Goal: Check status: Check status

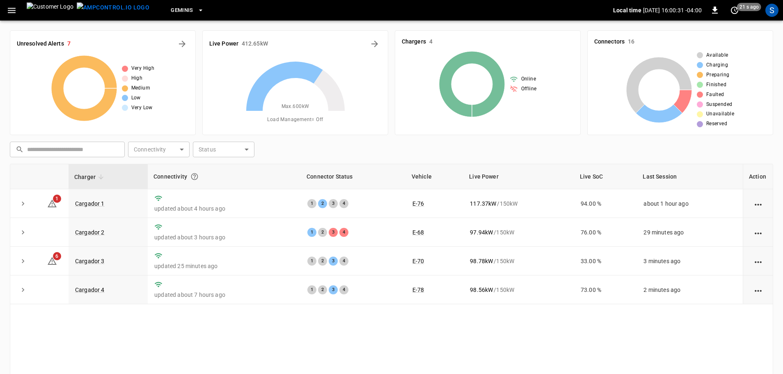
scroll to position [82, 0]
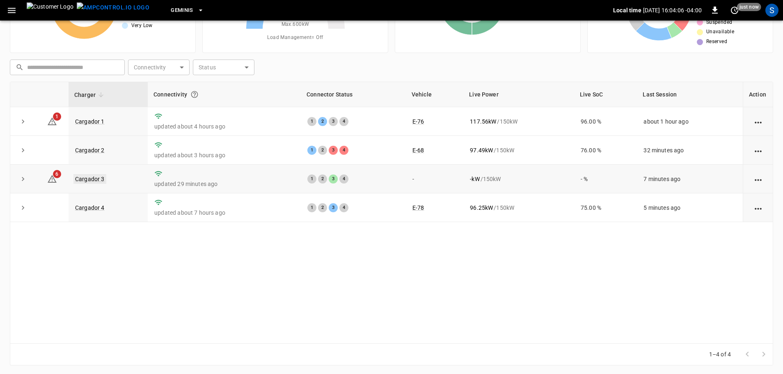
click at [98, 183] on link "Cargador 3" at bounding box center [89, 179] width 33 height 10
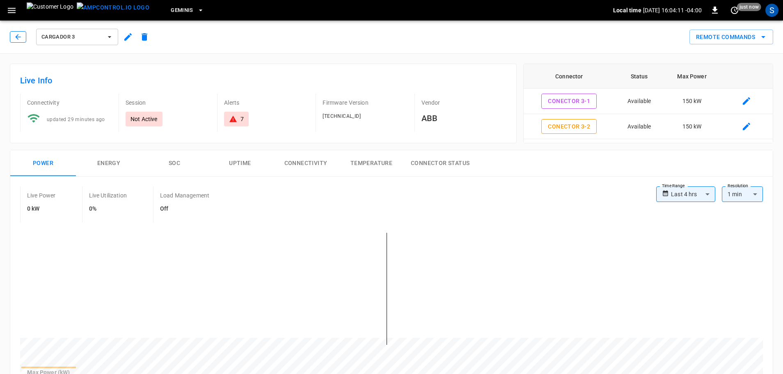
click at [21, 39] on icon "button" at bounding box center [18, 37] width 8 height 8
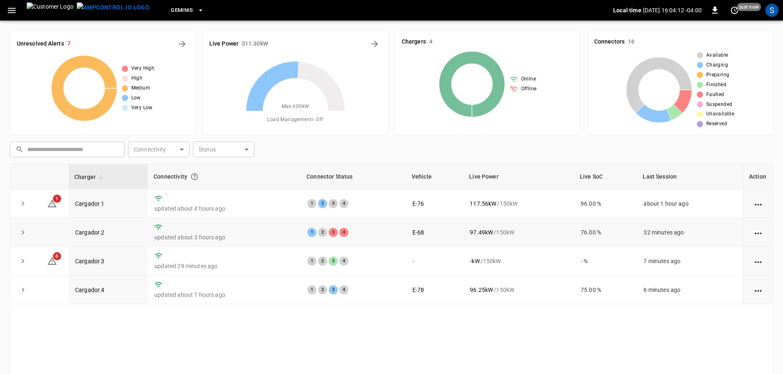
scroll to position [82, 0]
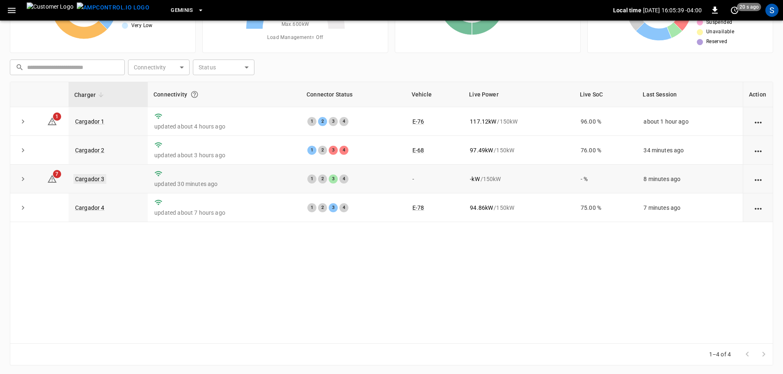
click at [95, 180] on link "Cargador 3" at bounding box center [89, 179] width 33 height 10
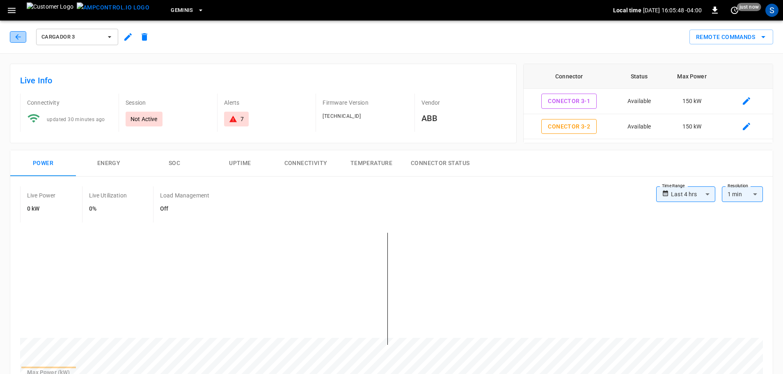
click at [20, 34] on icon "button" at bounding box center [18, 37] width 8 height 8
